Goal: Task Accomplishment & Management: Manage account settings

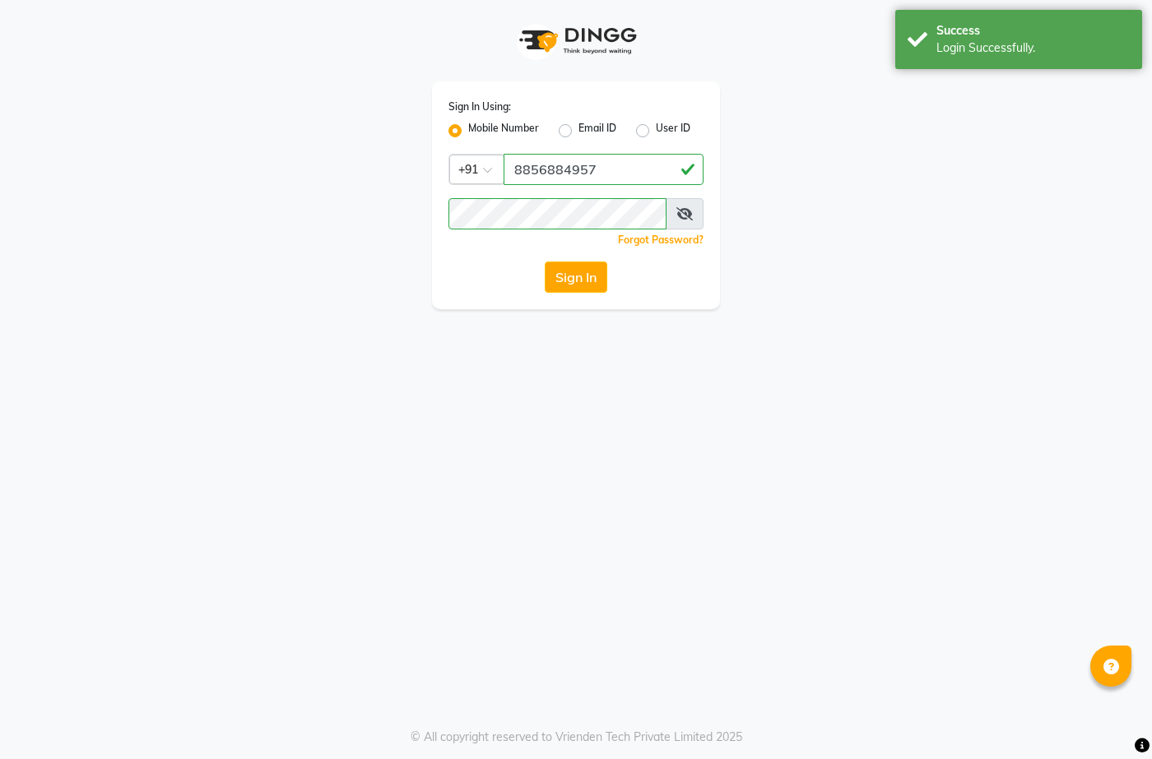
click at [998, 37] on div "Success" at bounding box center [1032, 30] width 193 height 17
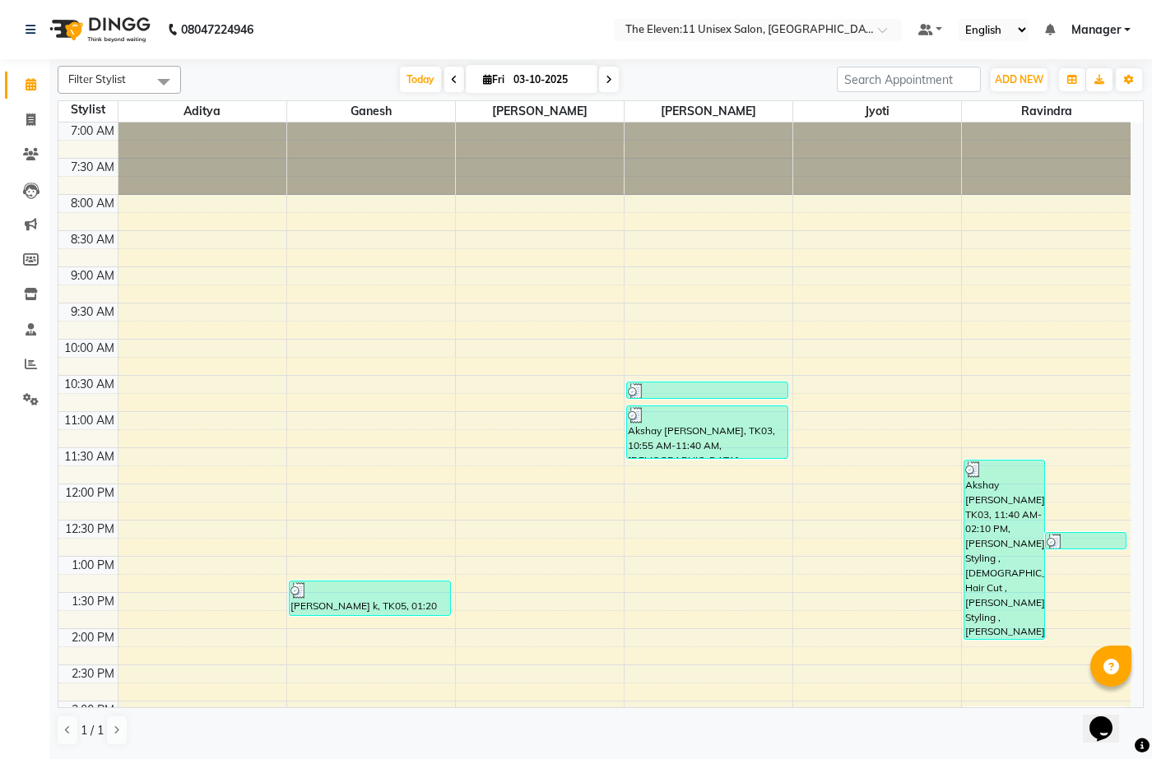
click at [284, 50] on nav "08047224946 Need Help? Call us on 08047224946 Select Location × The Eleven:11 U…" at bounding box center [576, 29] width 1152 height 59
click at [356, 70] on div "Today Fri 03-10-2025" at bounding box center [508, 79] width 639 height 25
click at [1111, 26] on span "Manager" at bounding box center [1095, 29] width 49 height 17
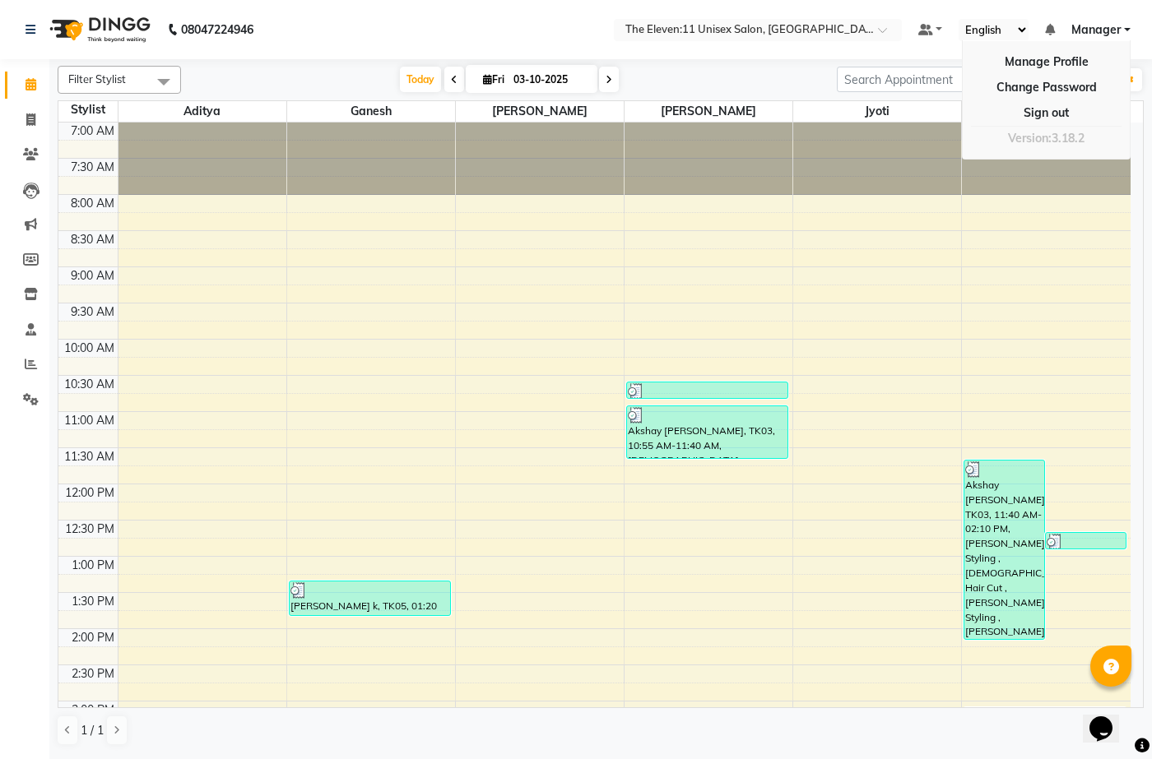
click at [434, 0] on nav "08047224946 Select Location × The Eleven:11 Unisex Salon, Amanora-magarpatta De…" at bounding box center [576, 29] width 1152 height 59
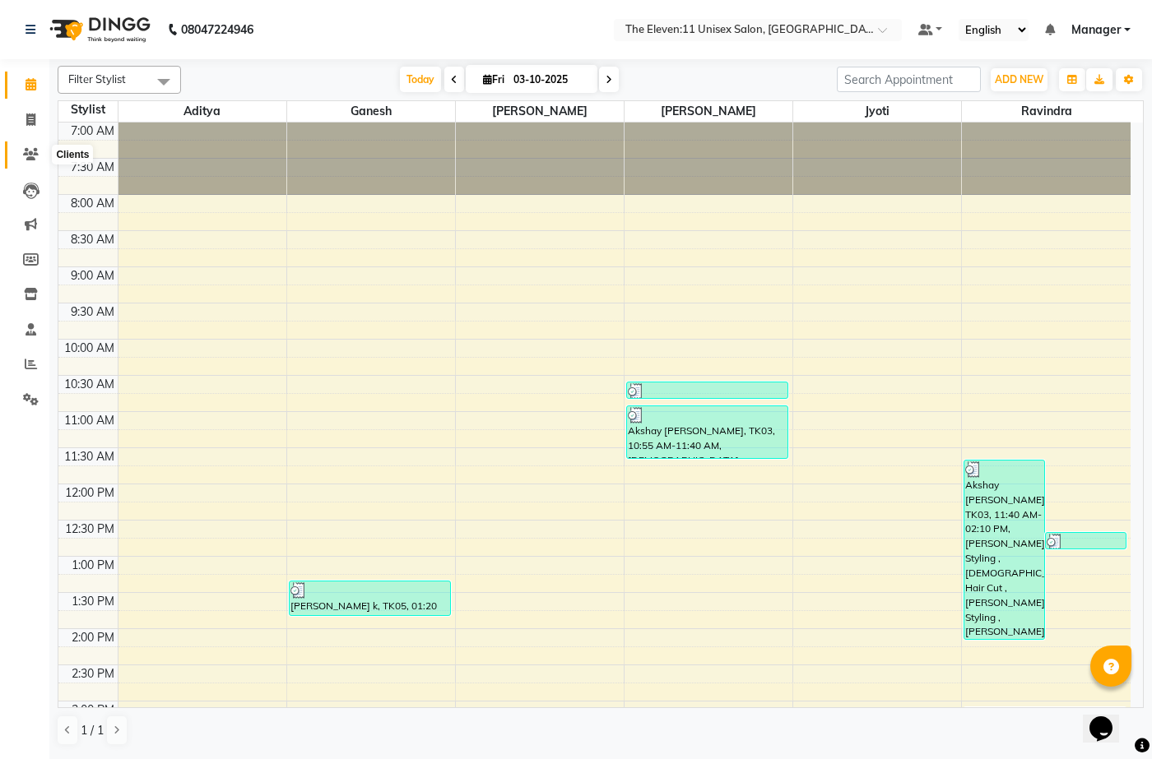
click at [32, 159] on icon at bounding box center [31, 154] width 16 height 12
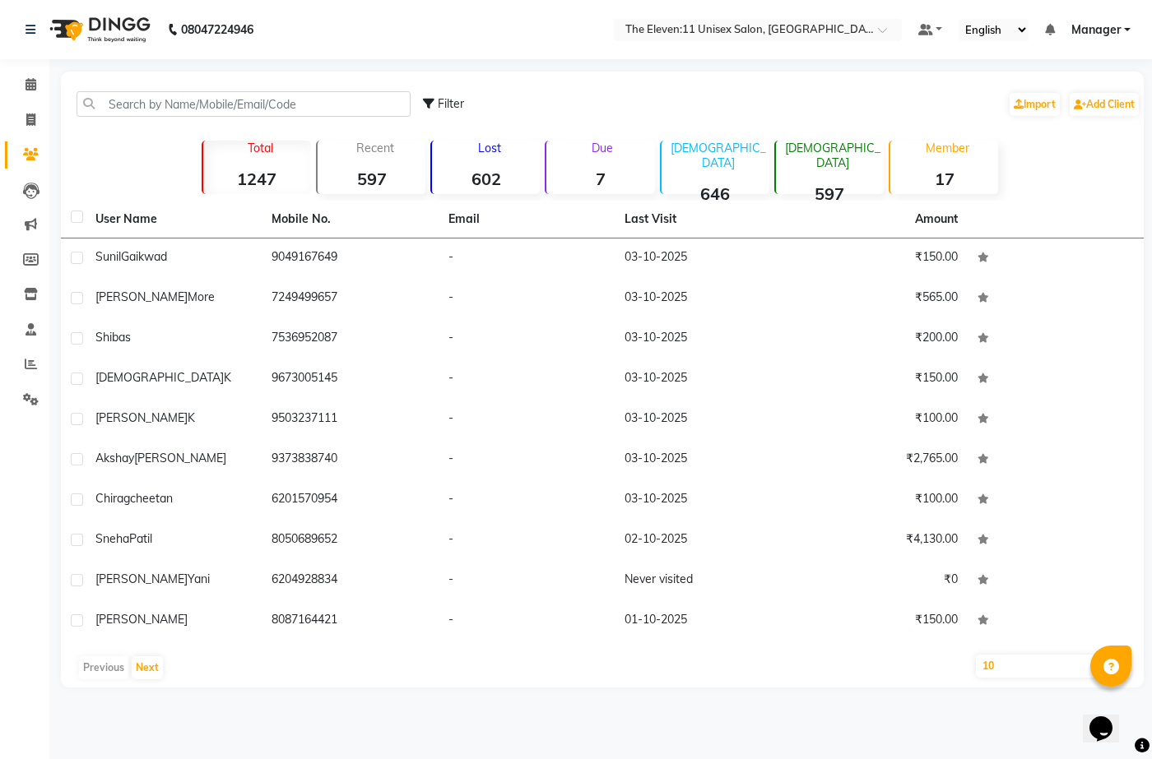
click at [243, 174] on strong "1247" at bounding box center [257, 179] width 108 height 21
click at [251, 174] on strong "1247" at bounding box center [257, 179] width 108 height 21
click at [253, 178] on strong "1247" at bounding box center [257, 179] width 108 height 21
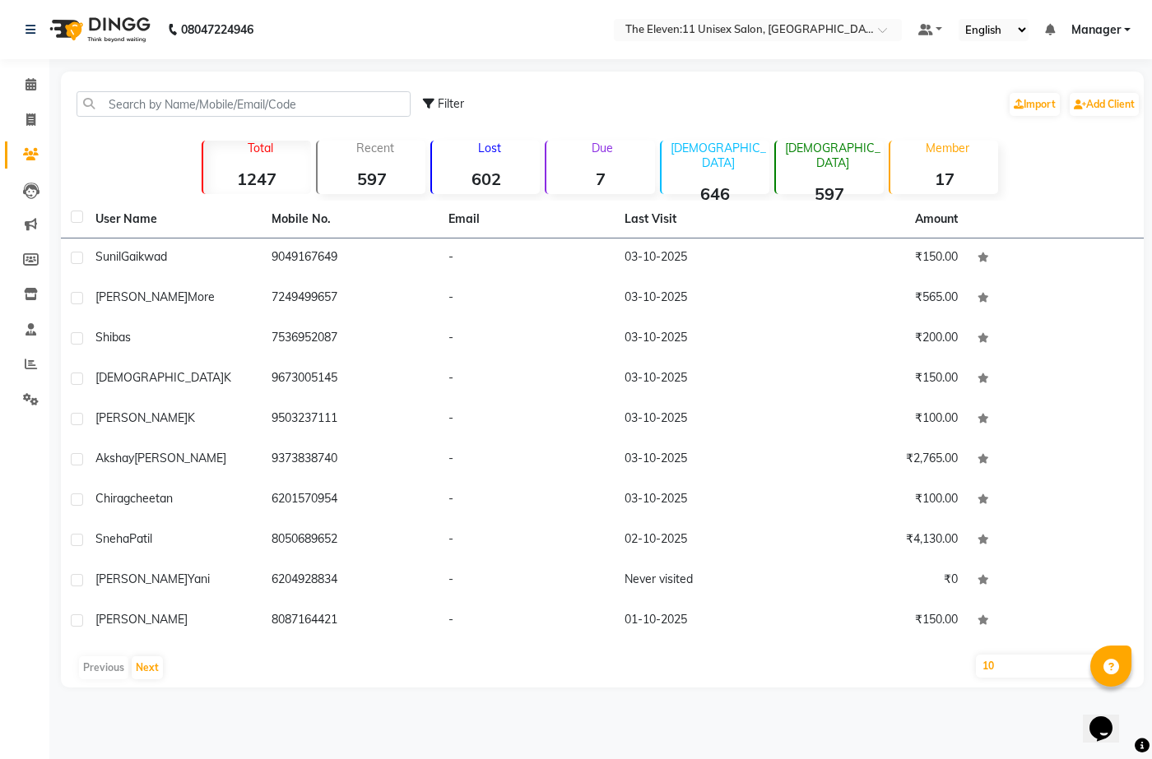
click at [253, 178] on strong "1247" at bounding box center [257, 179] width 108 height 21
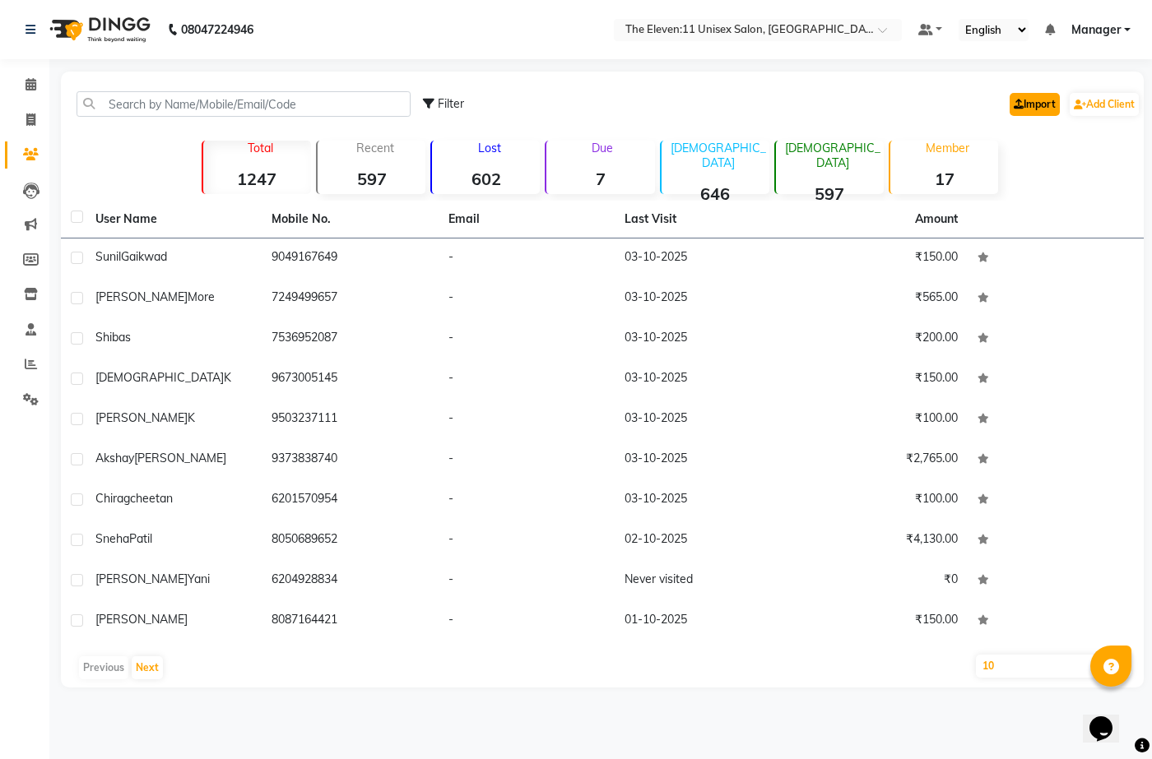
click at [1045, 110] on link "Import" at bounding box center [1035, 104] width 50 height 23
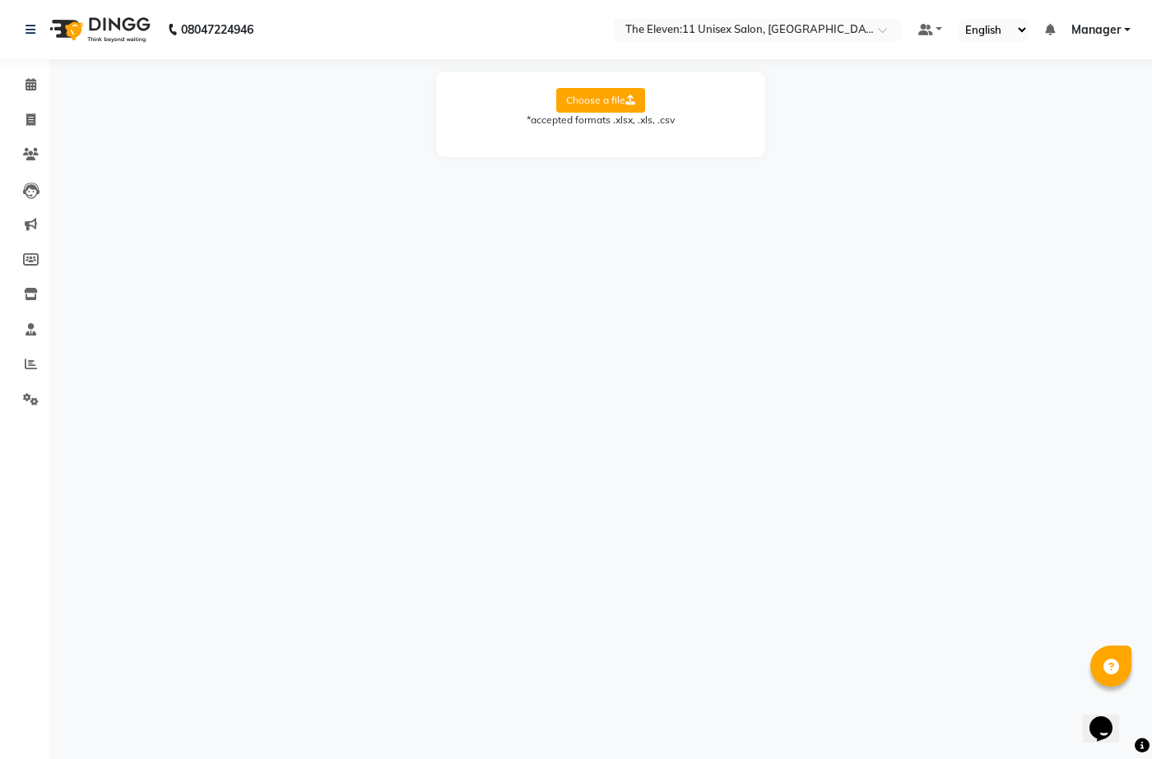
click at [602, 104] on label "Choose a file" at bounding box center [600, 100] width 89 height 25
click at [0, 0] on input "Choose a file" at bounding box center [0, 0] width 0 height 0
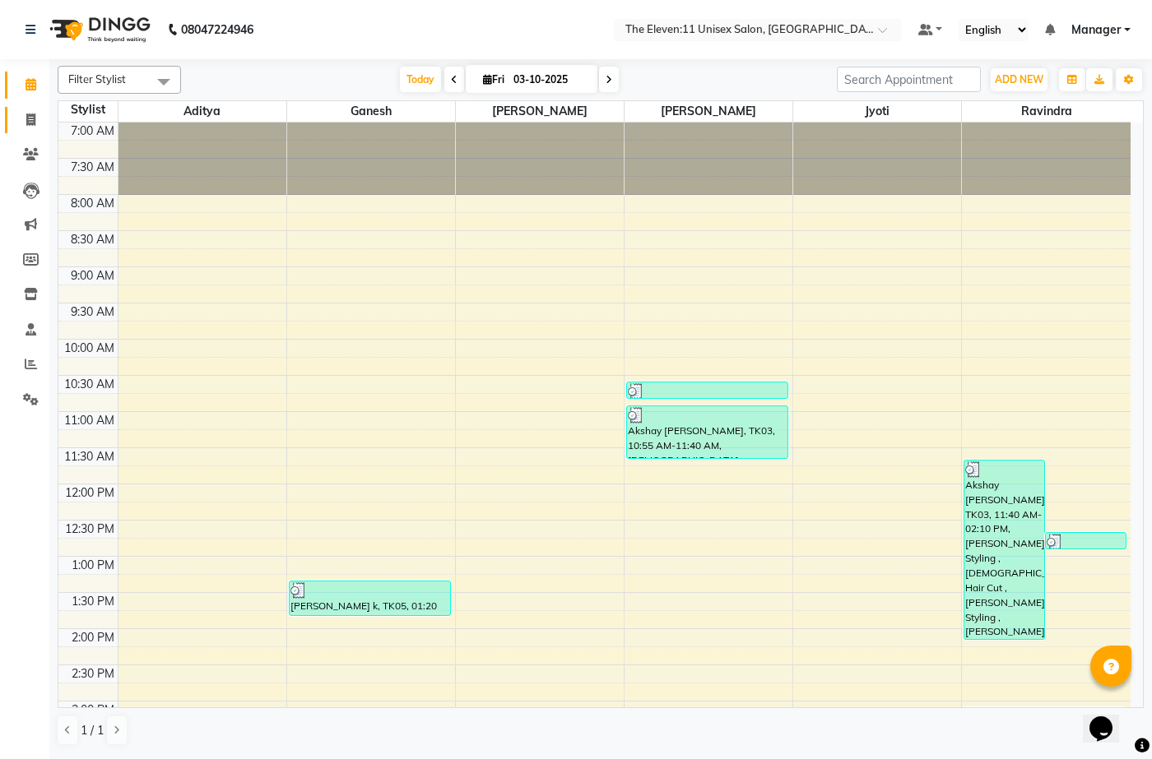
click at [30, 111] on span at bounding box center [30, 120] width 29 height 19
select select "service"
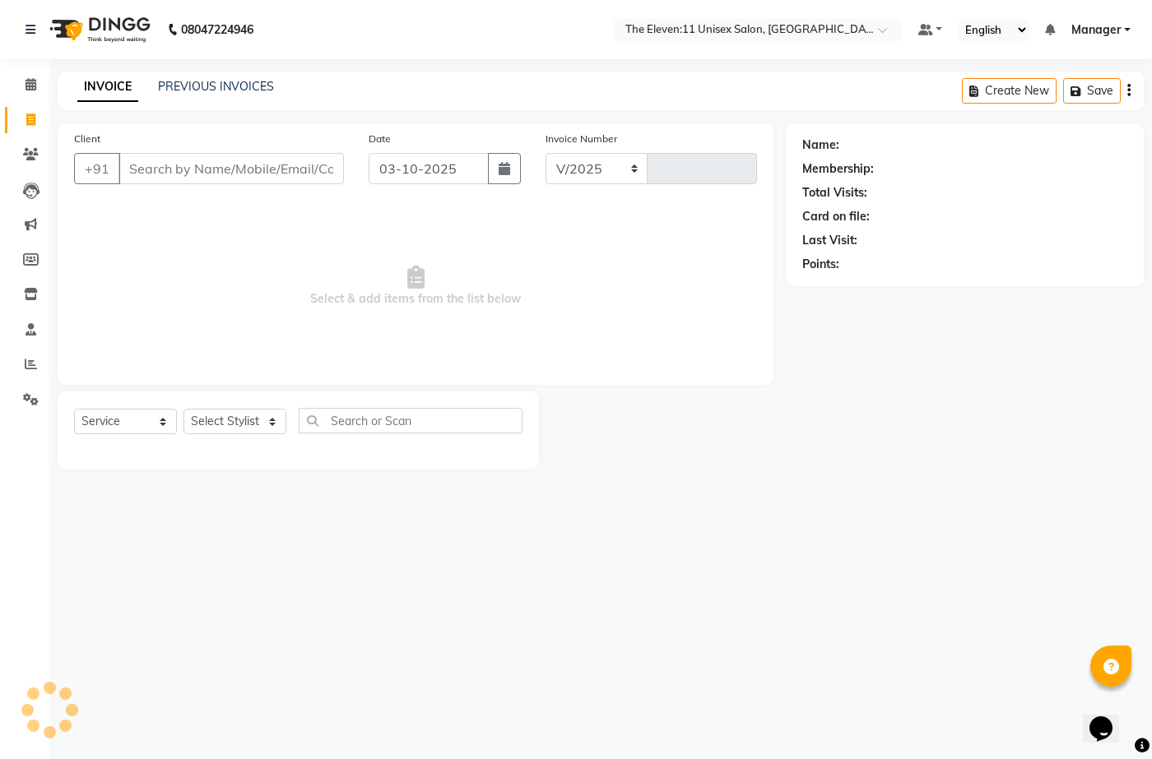
select select "7836"
type input "2032"
click at [1089, 27] on span "Manager" at bounding box center [1095, 29] width 49 height 17
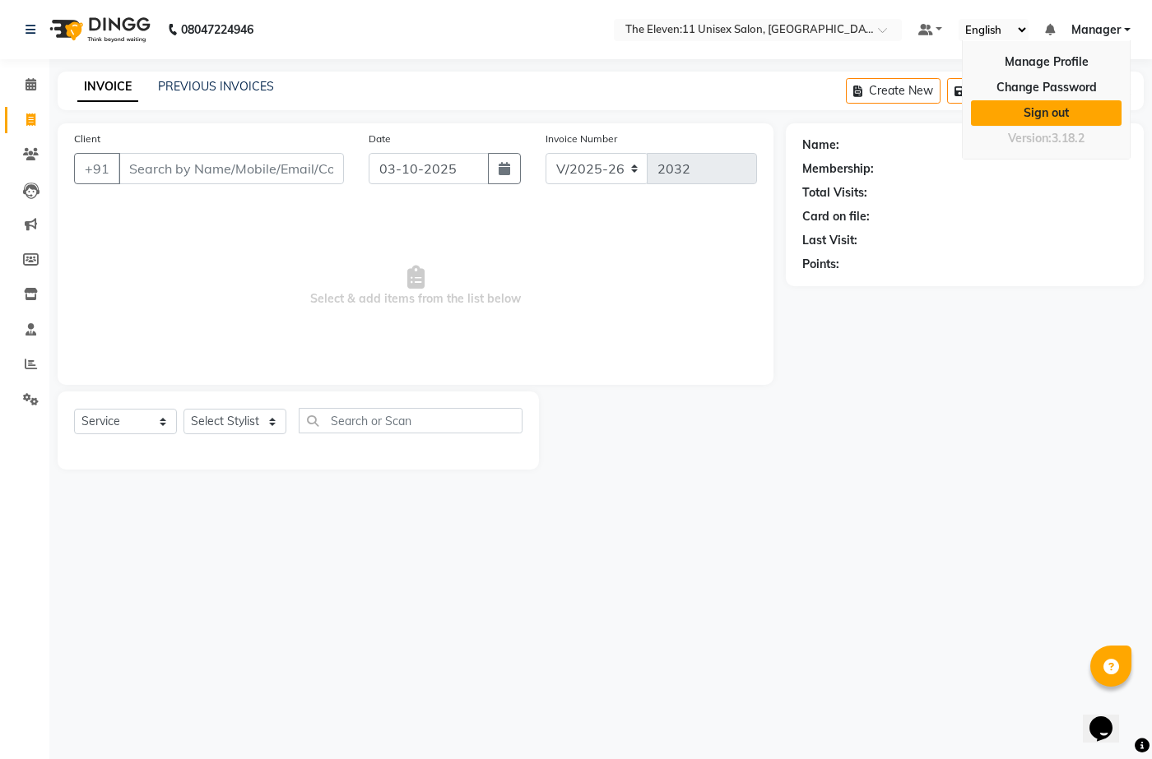
click at [1064, 106] on link "Sign out" at bounding box center [1046, 113] width 151 height 26
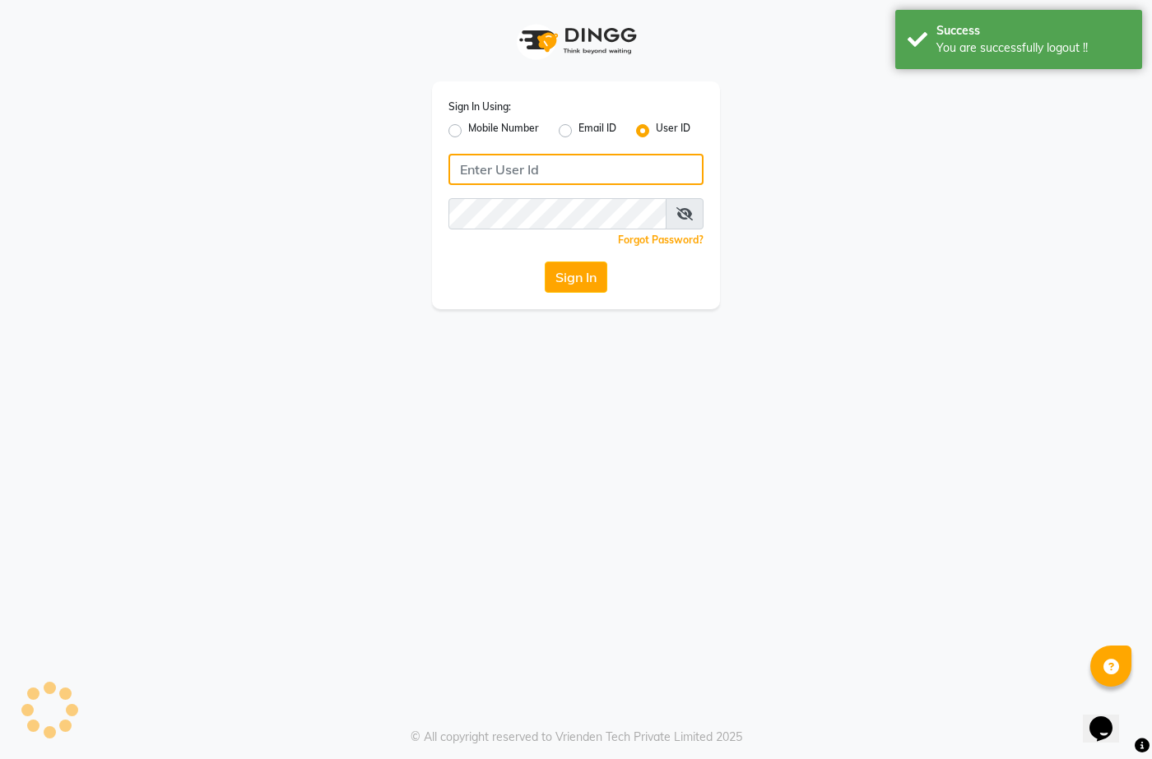
type input "7276004957"
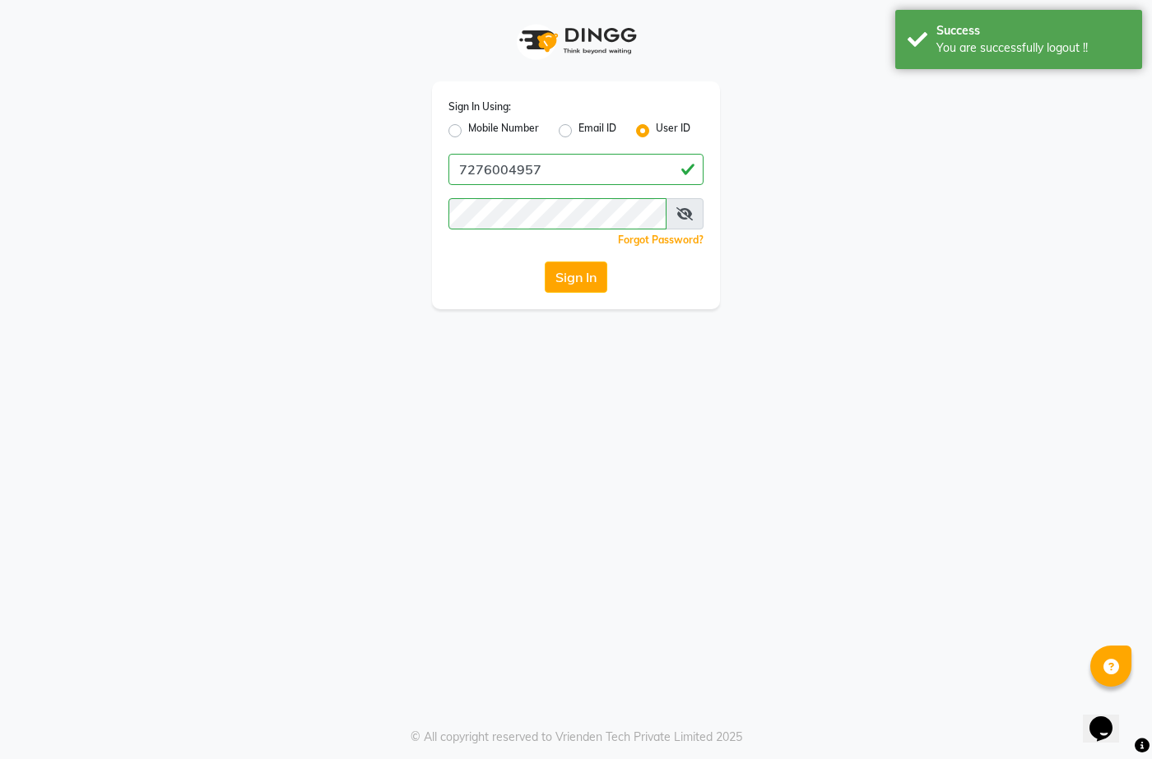
click at [468, 129] on label "Mobile Number" at bounding box center [503, 131] width 71 height 20
click at [468, 129] on input "Mobile Number" at bounding box center [473, 126] width 11 height 11
radio input "true"
radio input "false"
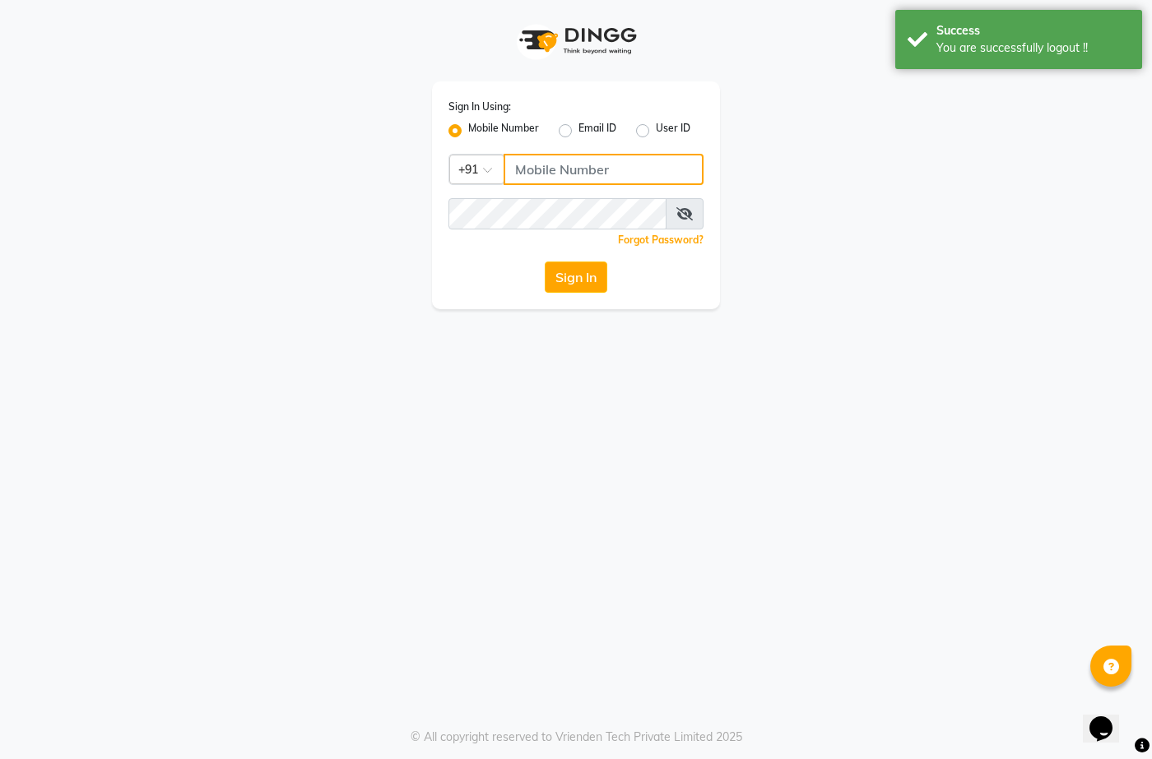
click at [545, 176] on input "Username" at bounding box center [604, 169] width 200 height 31
type input "7276004957"
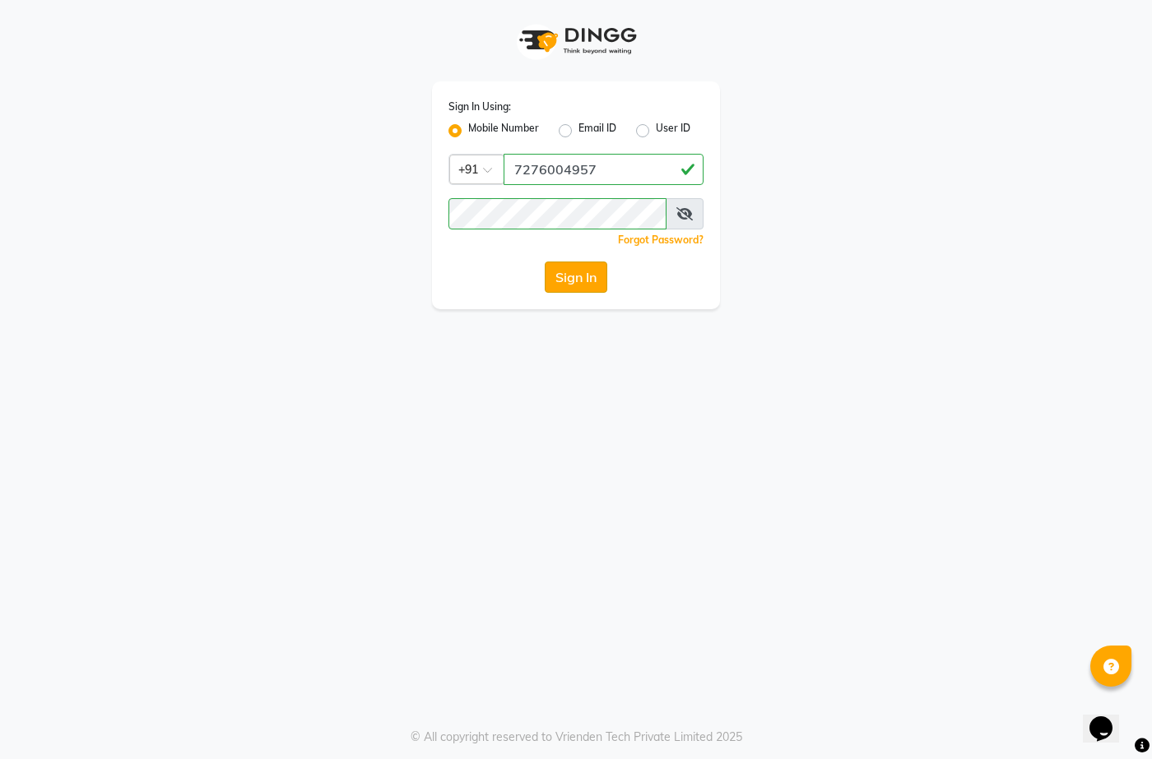
click at [564, 274] on button "Sign In" at bounding box center [576, 277] width 63 height 31
